Goal: Task Accomplishment & Management: Use online tool/utility

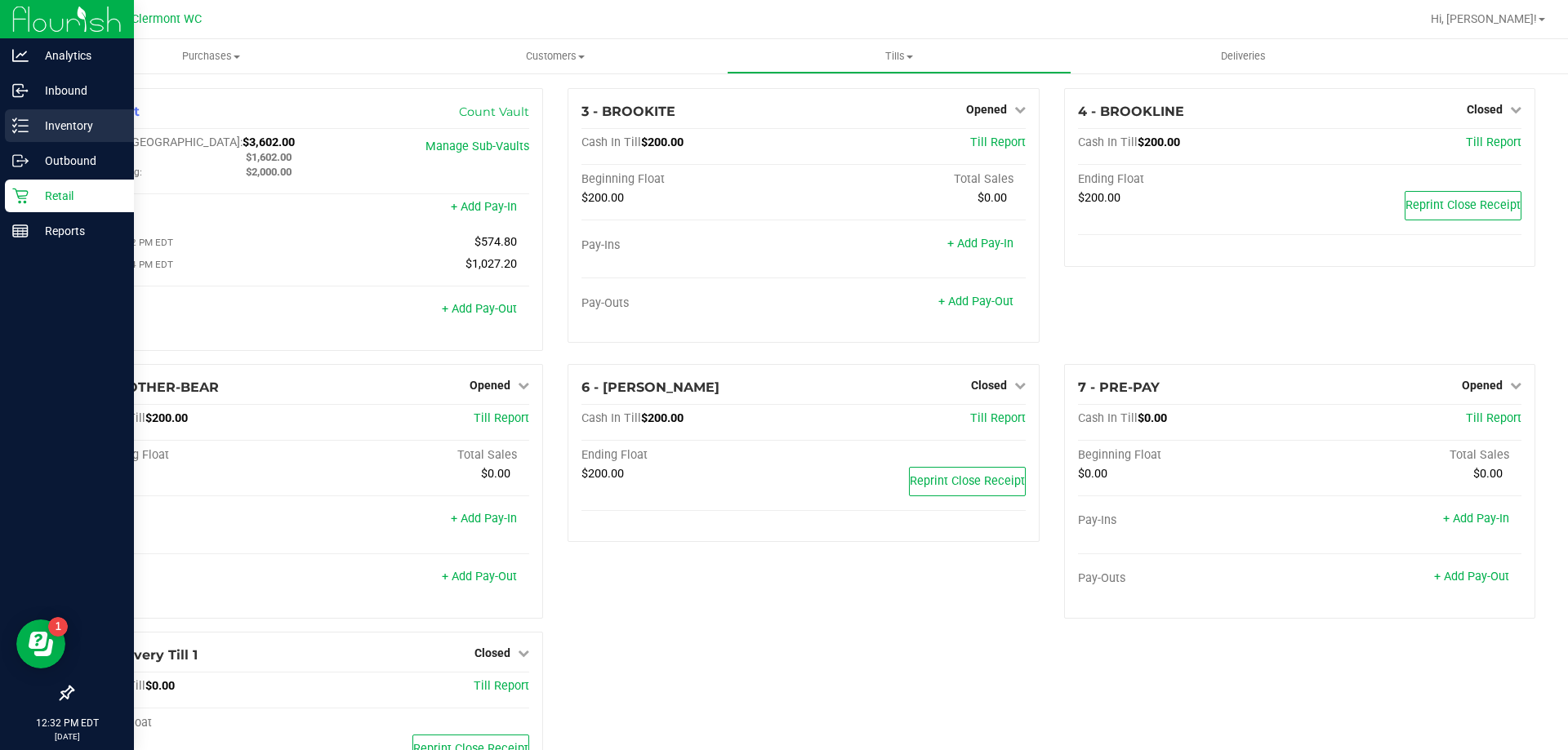
click at [25, 126] on line at bounding box center [23, 126] width 9 height 0
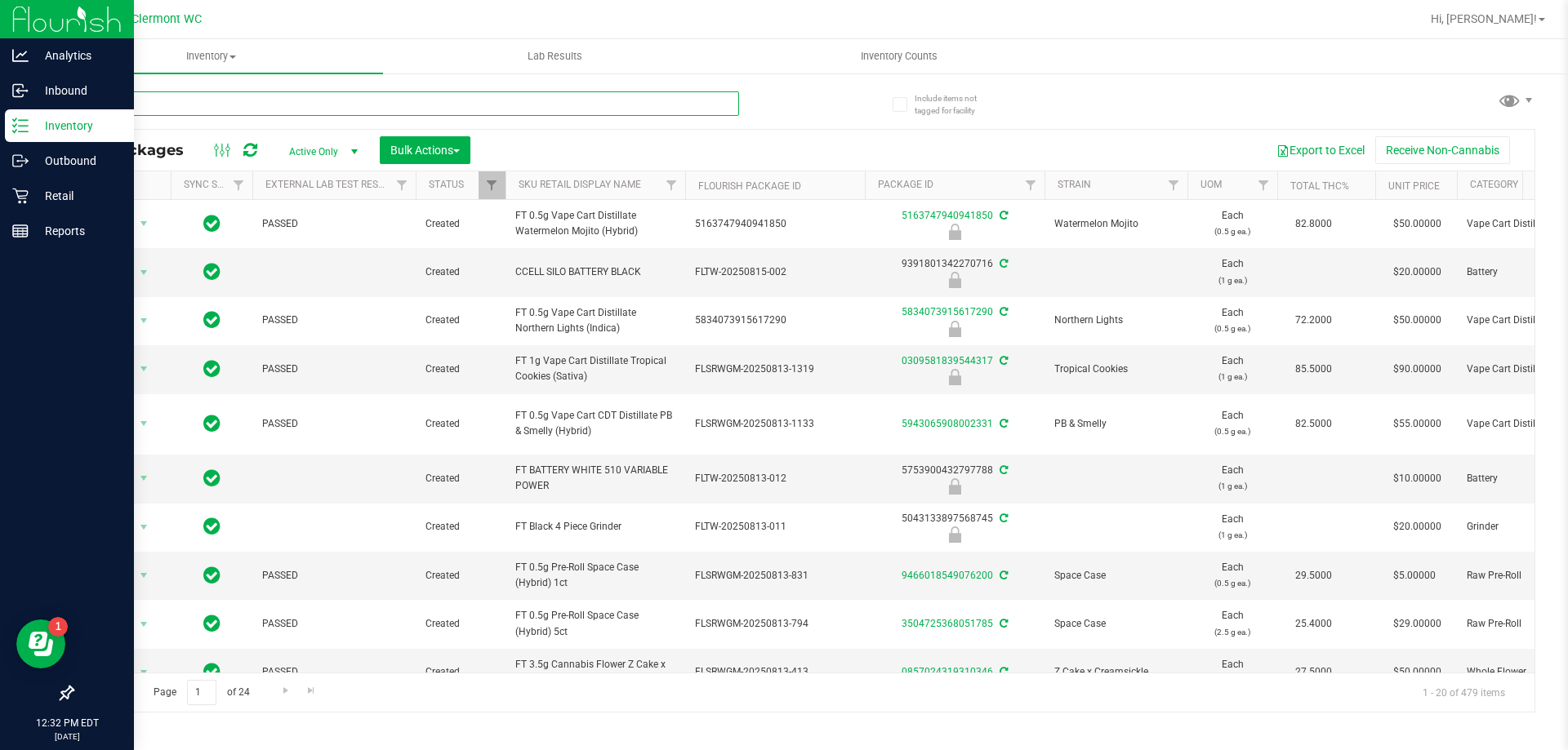
click at [267, 104] on input "text" at bounding box center [405, 103] width 668 height 24
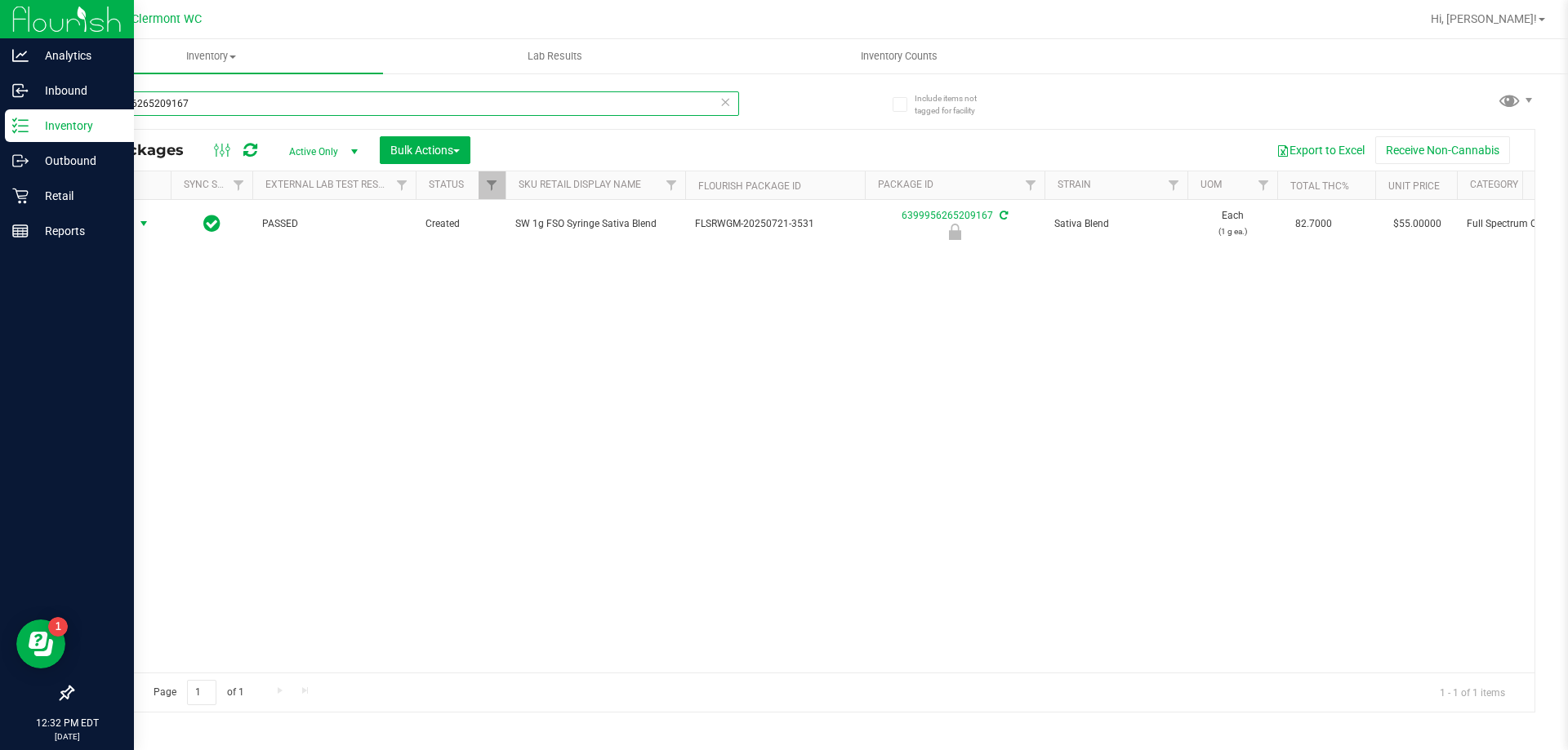
type input "6399956265209167"
click at [122, 225] on span "Action" at bounding box center [110, 223] width 44 height 23
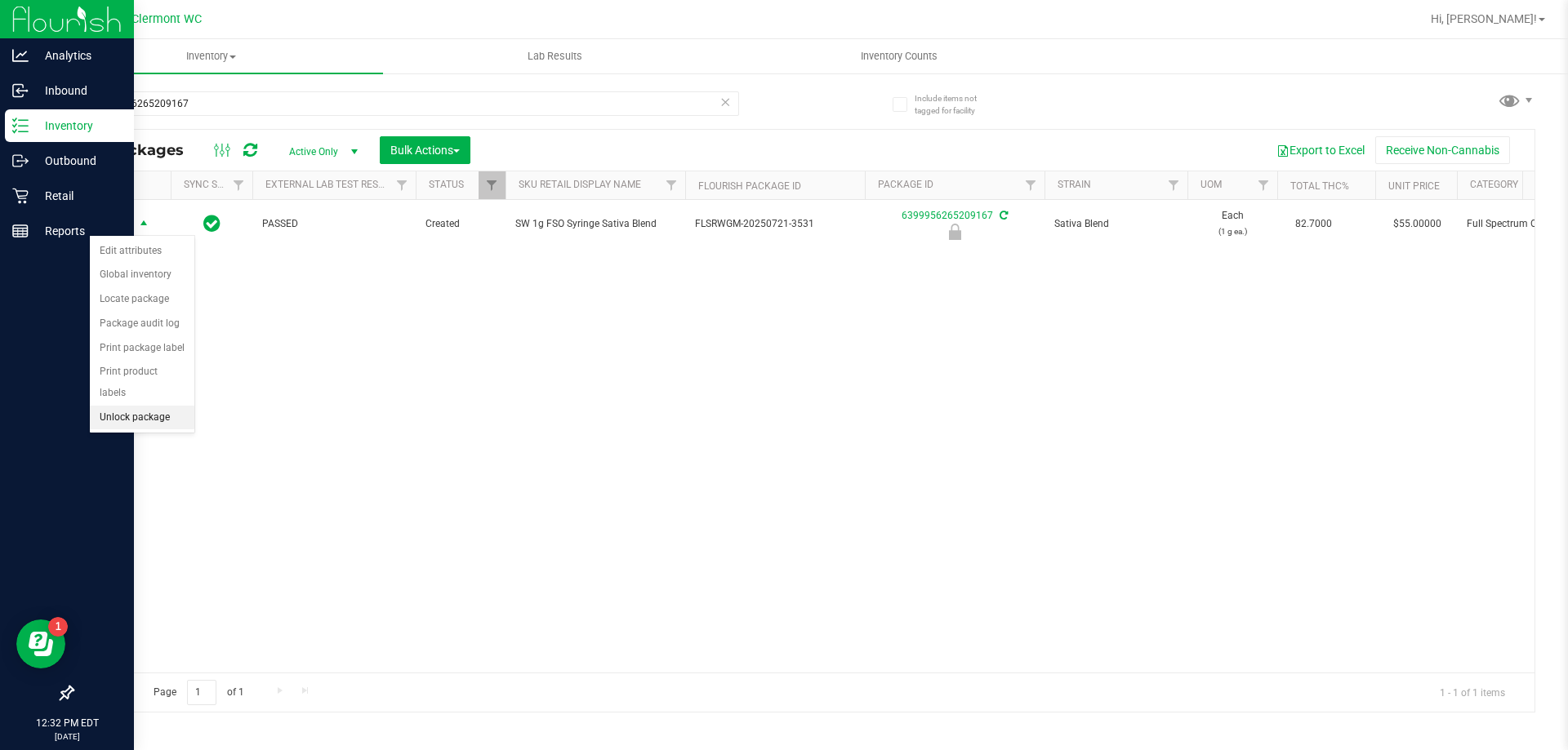
click at [140, 406] on li "Unlock package" at bounding box center [141, 418] width 104 height 24
